Goal: Complete application form

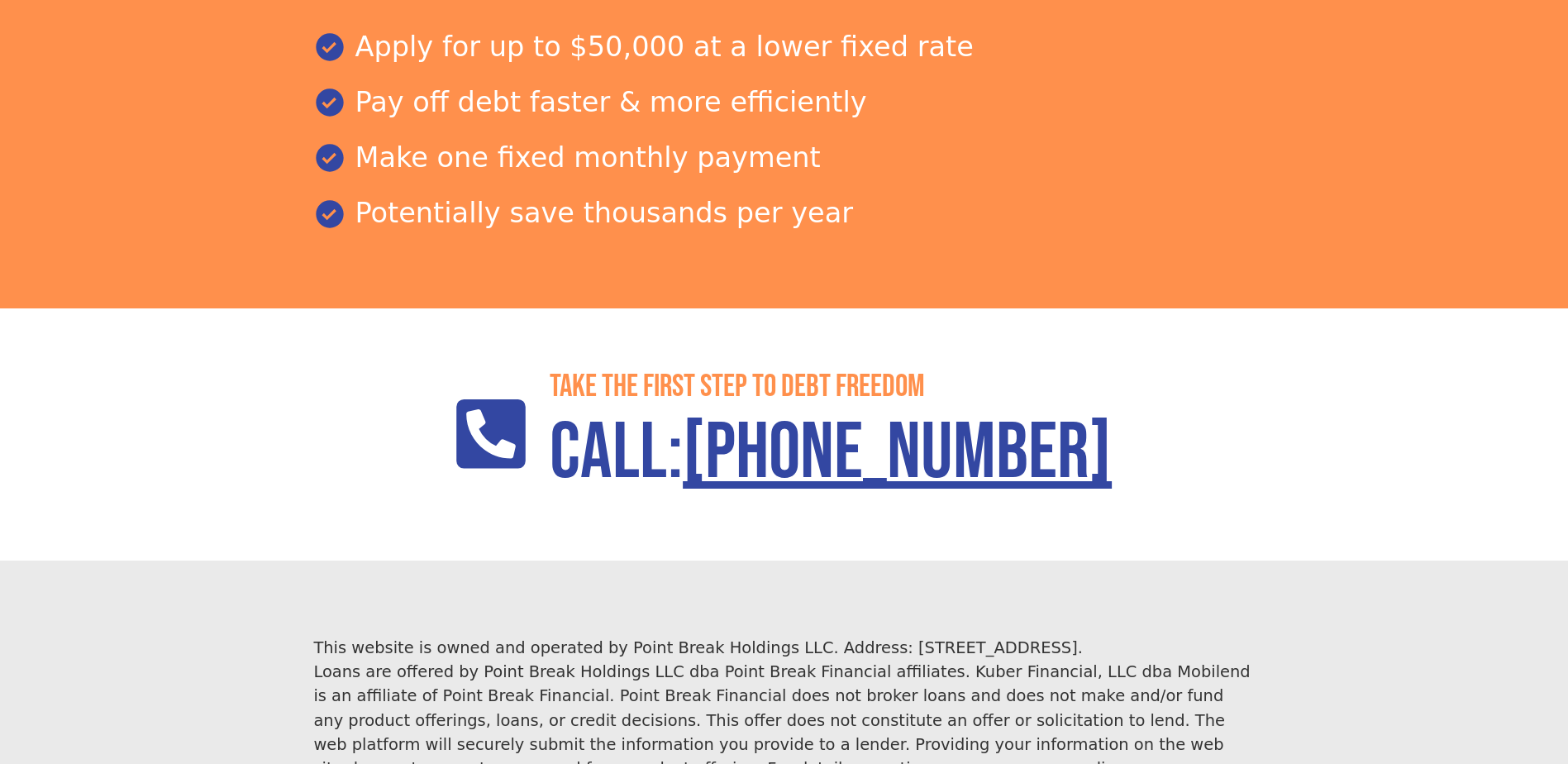
scroll to position [2384, 0]
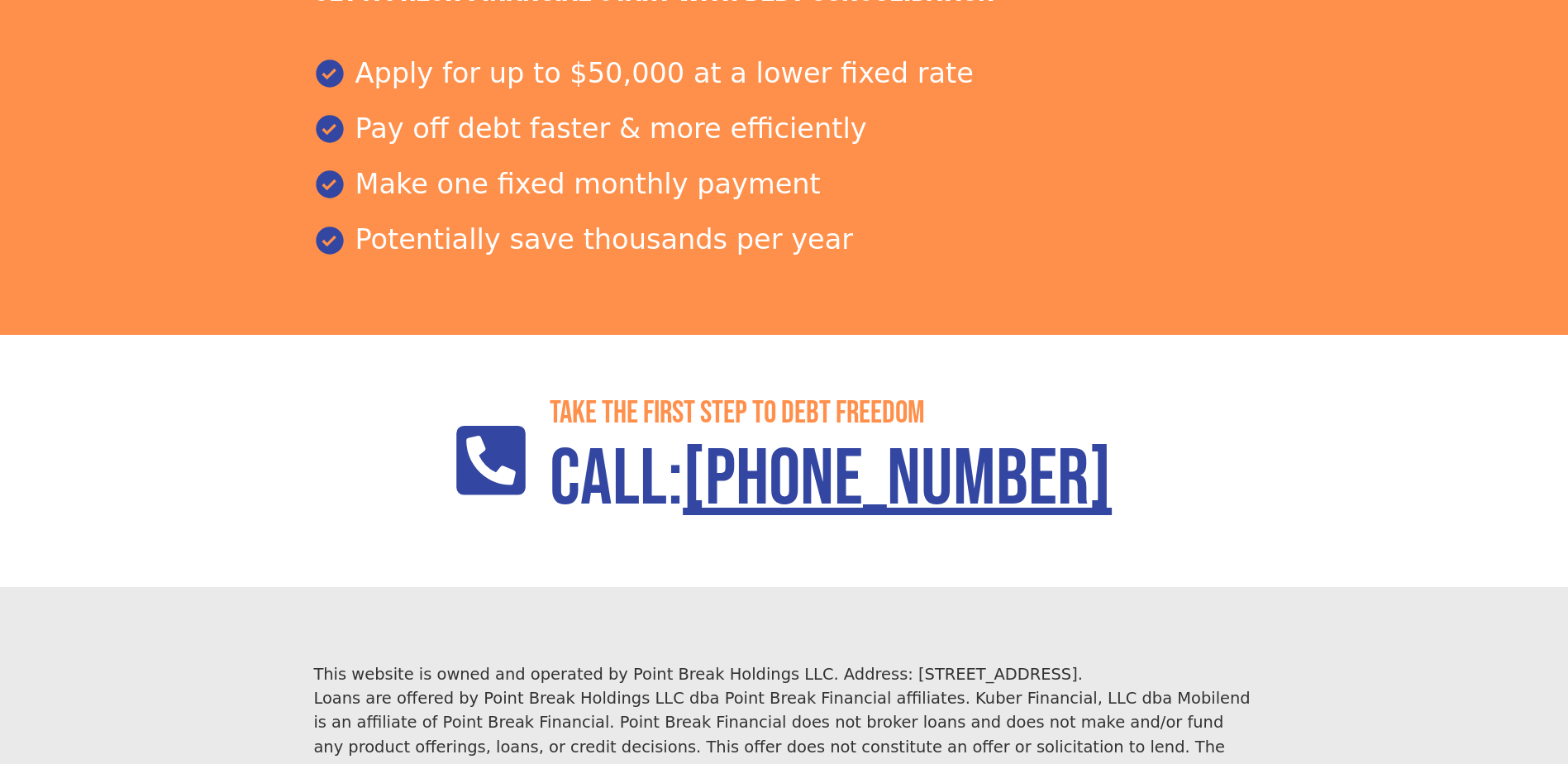
scroll to position [2384, 0]
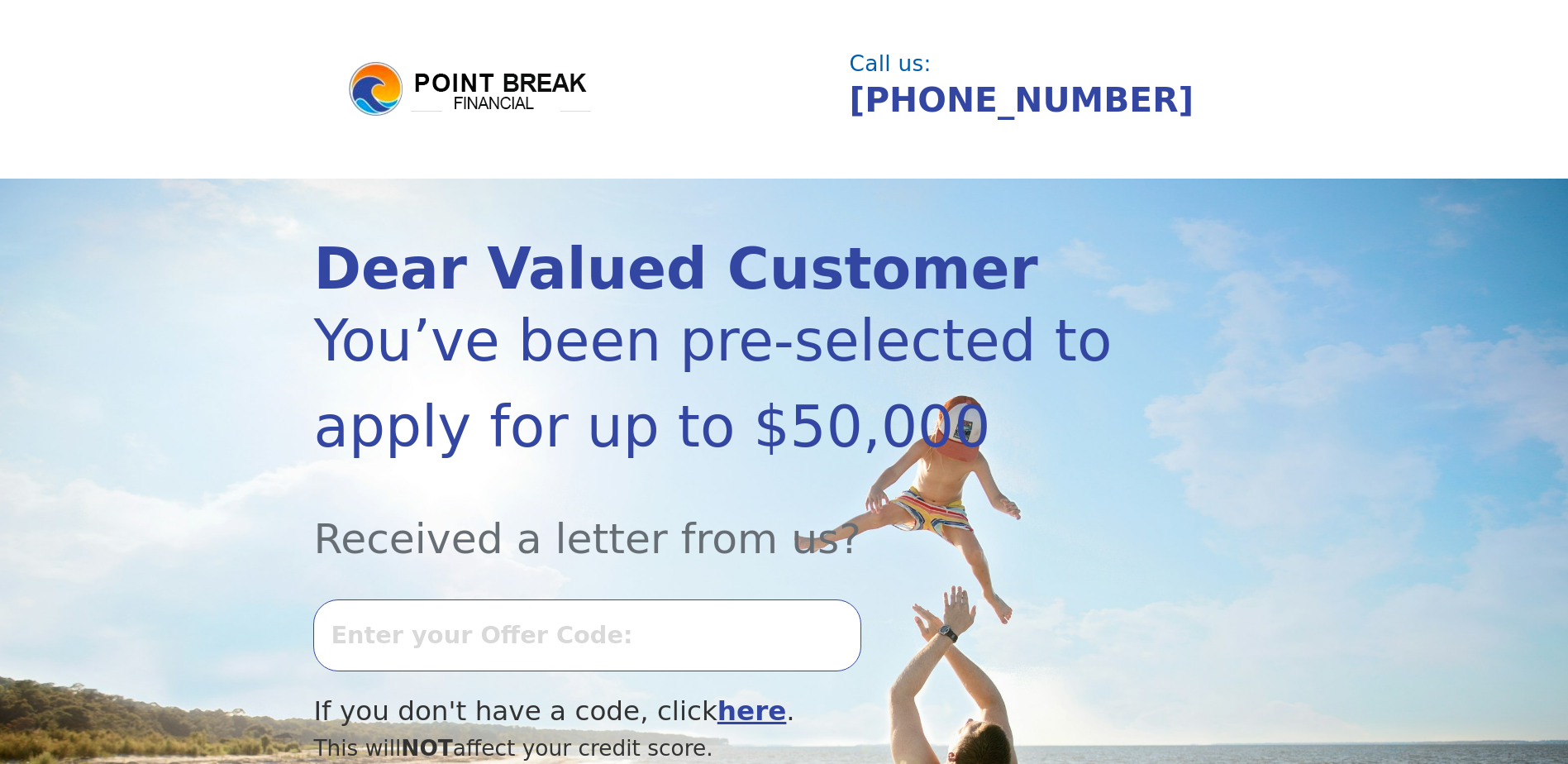
click at [487, 650] on input "text" at bounding box center [586, 635] width 547 height 71
type input "89954"
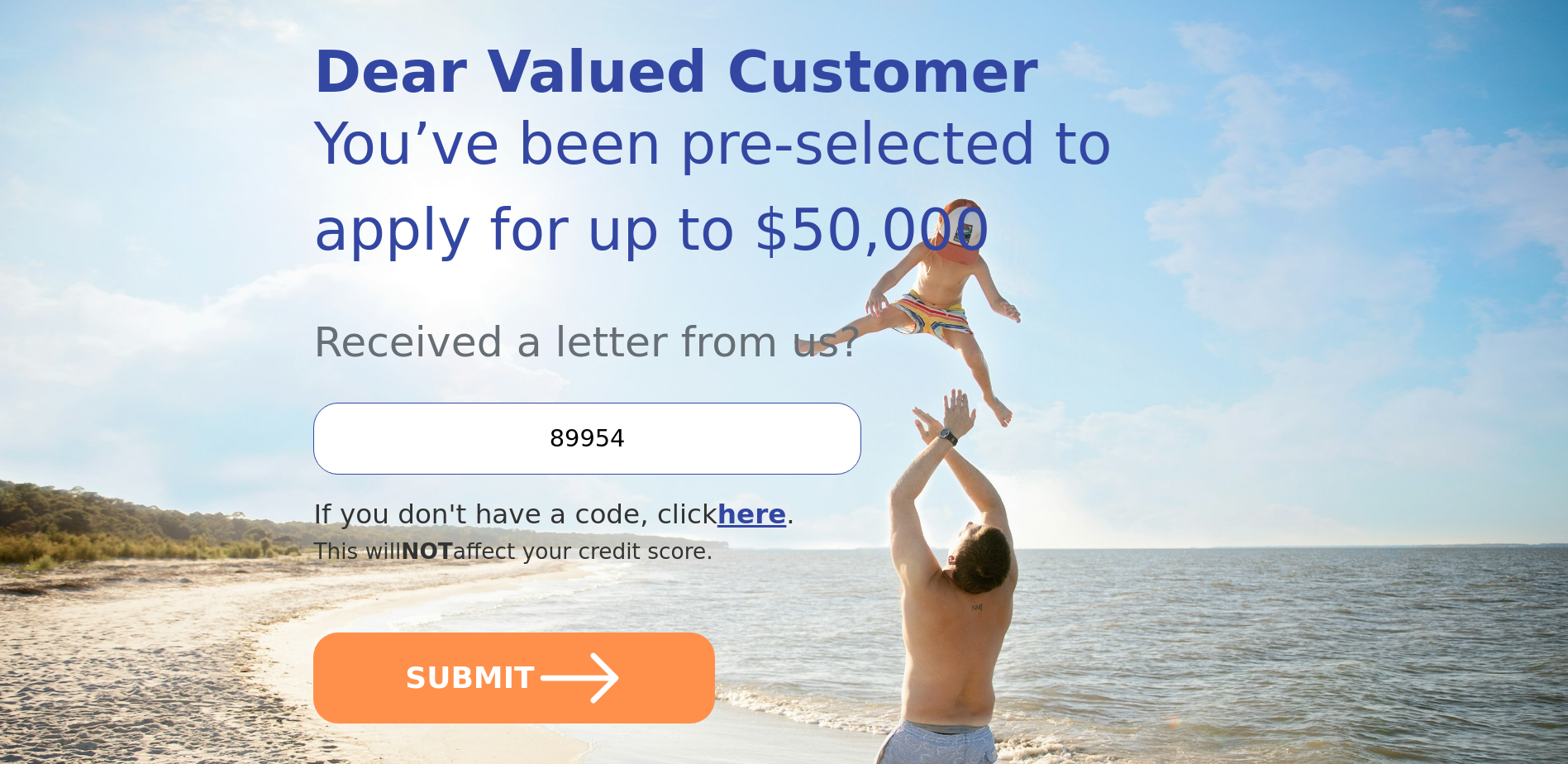
scroll to position [165, 0]
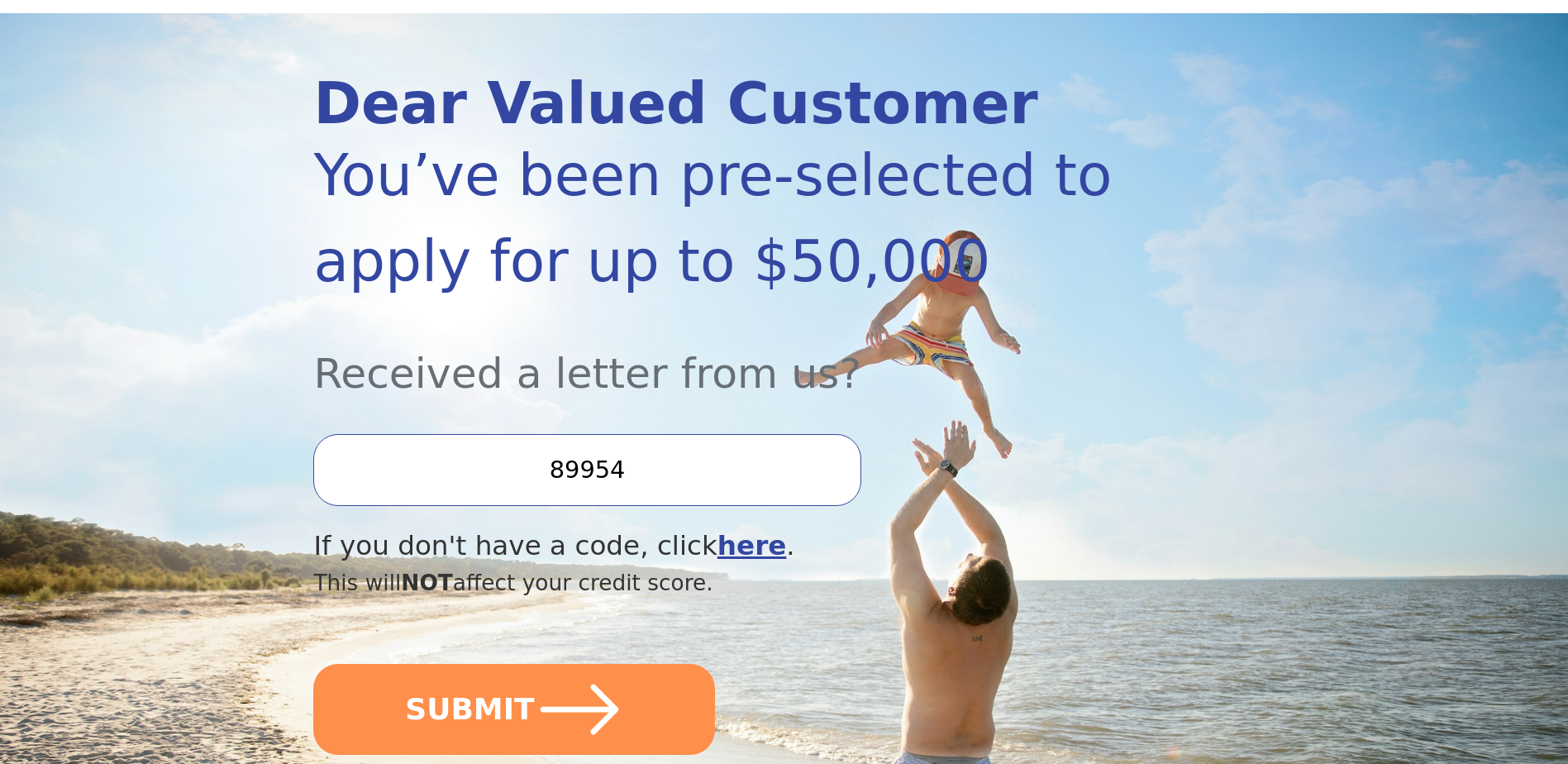
click at [718, 539] on b "here" at bounding box center [752, 546] width 69 height 31
click at [718, 548] on b "here" at bounding box center [752, 546] width 69 height 31
drag, startPoint x: 744, startPoint y: 480, endPoint x: 125, endPoint y: 193, distance: 682.3
click at [148, 206] on section "Dear Valued Customer You’ve been pre-selected to apply for up to $50,000 Receiv…" at bounding box center [784, 424] width 1568 height 822
